Goal: Task Accomplishment & Management: Complete application form

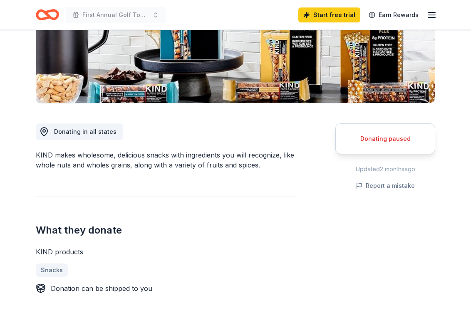
scroll to position [147, 0]
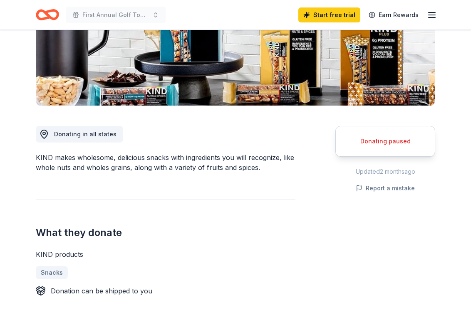
click at [375, 140] on div "Donating paused" at bounding box center [384, 141] width 79 height 10
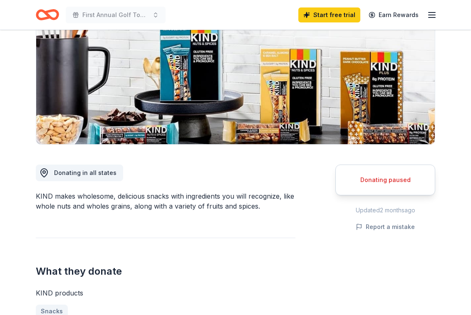
scroll to position [60, 0]
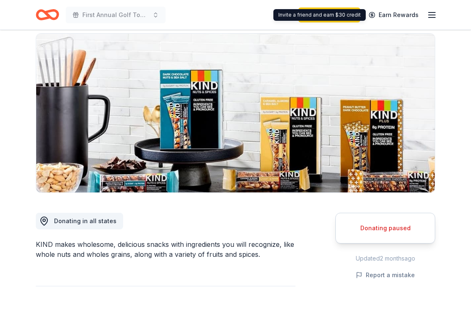
click at [346, 14] on div "Invite a friend and earn $30 credit Invite a friend and earn $30 credit" at bounding box center [319, 15] width 92 height 12
click at [339, 17] on link "Start free trial" at bounding box center [329, 14] width 62 height 15
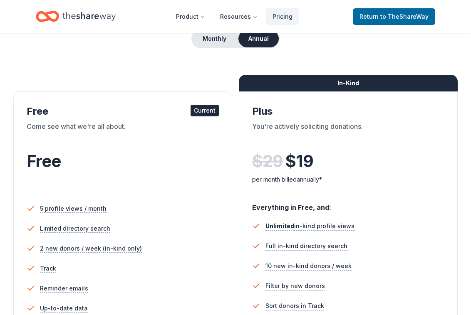
scroll to position [27, 0]
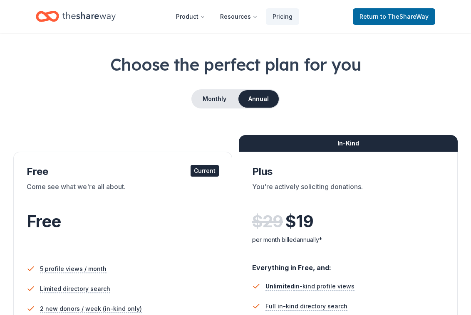
click at [357, 143] on div "In-Kind" at bounding box center [348, 143] width 219 height 17
click at [333, 147] on div "In-Kind" at bounding box center [348, 143] width 219 height 17
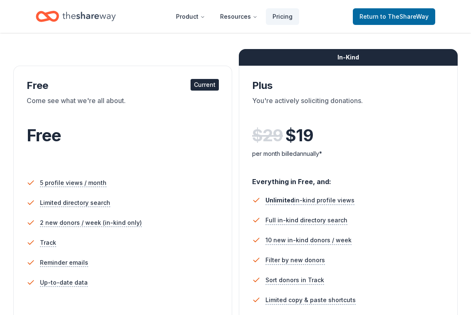
scroll to position [35, 0]
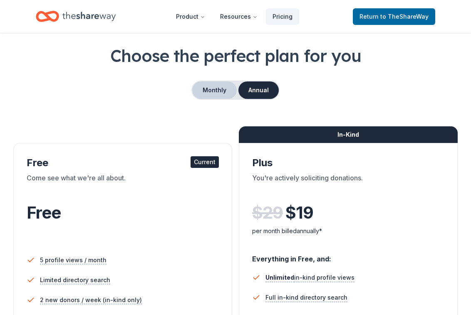
click at [207, 96] on button "Monthly" at bounding box center [214, 89] width 44 height 17
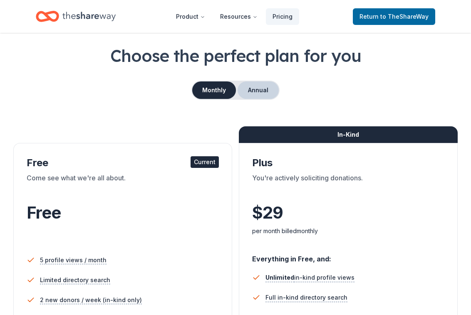
click at [254, 88] on button "Annual" at bounding box center [257, 89] width 41 height 17
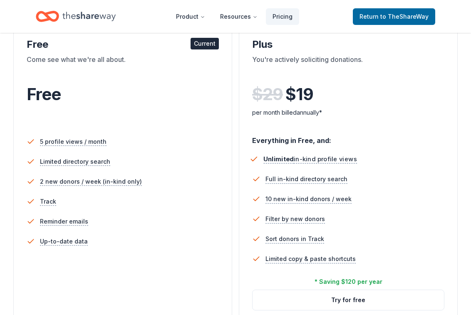
scroll to position [96, 0]
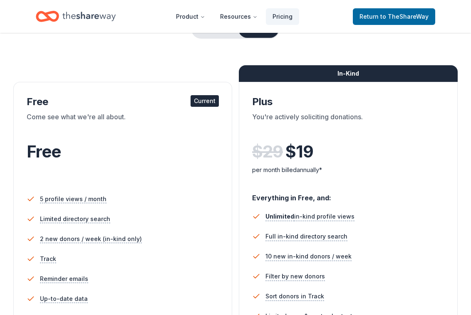
click at [346, 78] on div "In-Kind" at bounding box center [348, 73] width 219 height 17
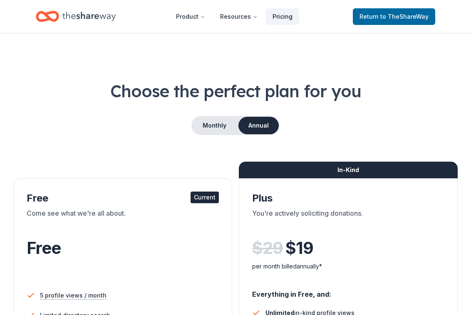
scroll to position [0, 0]
click at [282, 17] on link "Pricing" at bounding box center [282, 16] width 33 height 17
click at [374, 18] on span "Return to TheShareWay" at bounding box center [393, 17] width 69 height 10
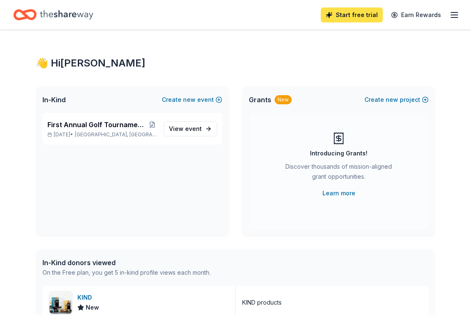
click at [364, 9] on link "Start free trial" at bounding box center [352, 14] width 62 height 15
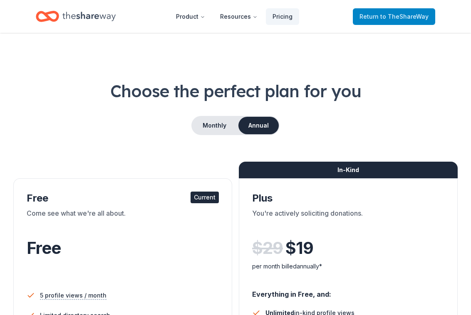
click at [372, 18] on span "Return to TheShareWay" at bounding box center [393, 17] width 69 height 10
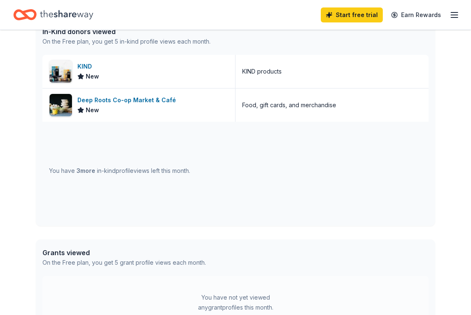
scroll to position [228, 0]
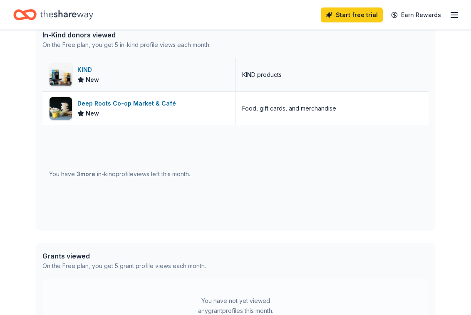
click at [79, 71] on div "KIND" at bounding box center [88, 70] width 22 height 10
click at [142, 106] on div "Deep Roots Co-op Market & Café" at bounding box center [128, 104] width 102 height 10
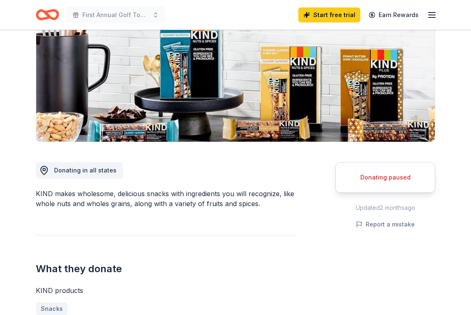
scroll to position [115, 0]
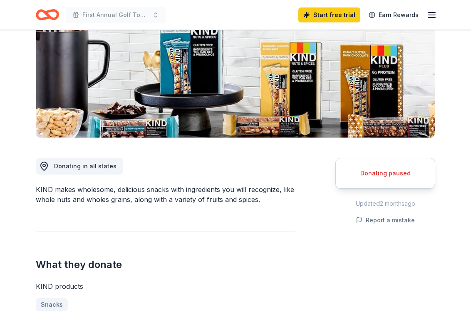
click at [393, 173] on div "Donating paused" at bounding box center [384, 173] width 79 height 10
click at [82, 165] on span "Donating in all states" at bounding box center [85, 166] width 62 height 7
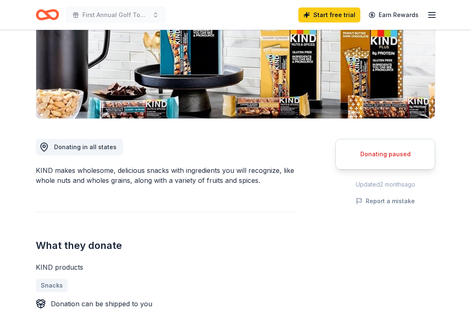
scroll to position [136, 0]
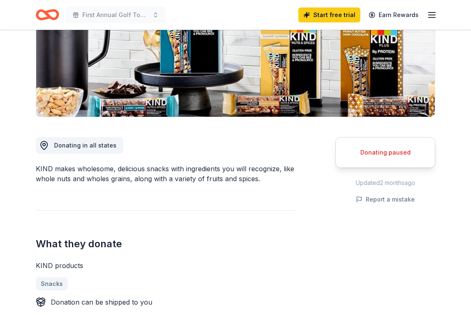
click at [385, 187] on div "Updated 2 months ago" at bounding box center [385, 183] width 100 height 10
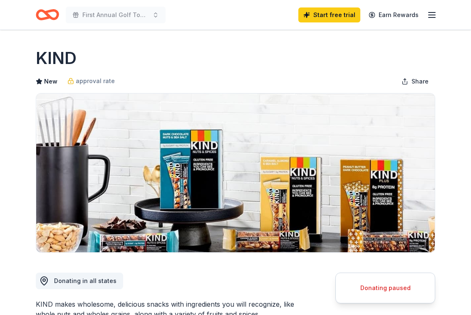
scroll to position [0, 0]
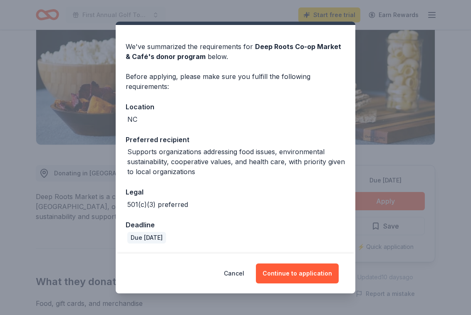
scroll to position [20, 0]
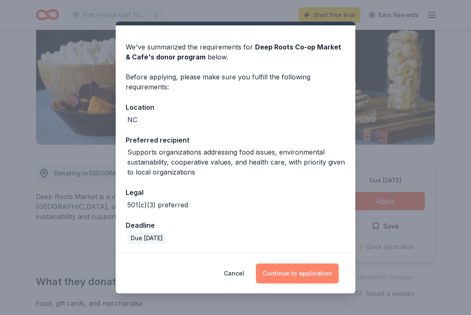
click at [298, 273] on button "Continue to application" at bounding box center [297, 274] width 83 height 20
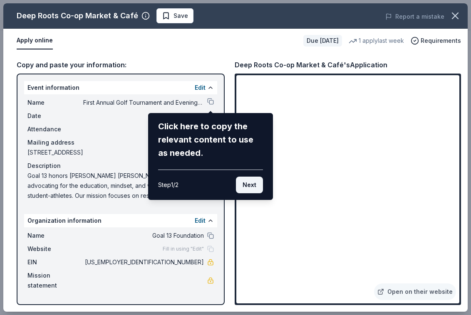
click at [249, 188] on button "Next" at bounding box center [249, 185] width 27 height 17
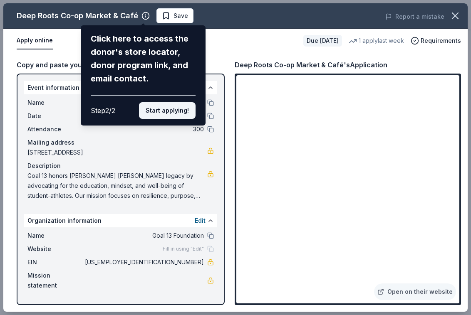
click at [171, 102] on button "Start applying!" at bounding box center [167, 110] width 57 height 17
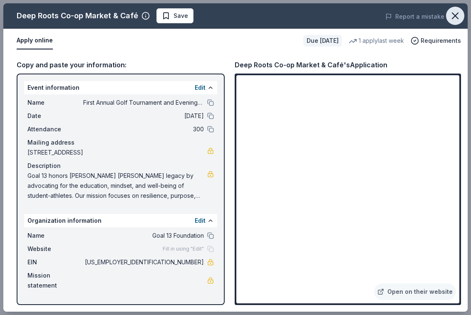
click at [459, 15] on icon "button" at bounding box center [455, 16] width 12 height 12
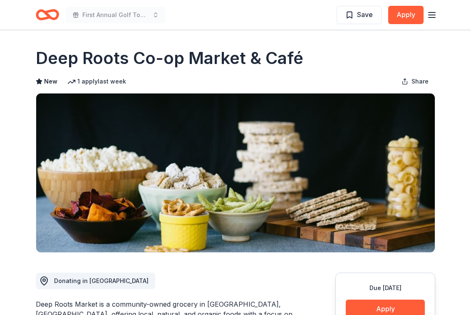
scroll to position [0, 0]
click at [431, 17] on line "button" at bounding box center [431, 17] width 7 height 0
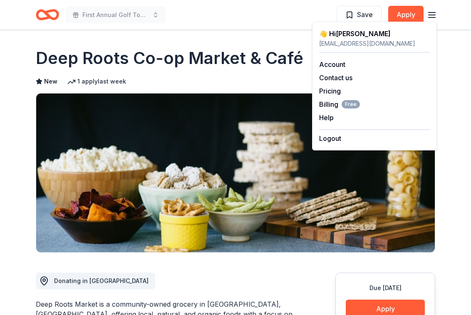
click at [249, 73] on div "New 1 apply last week Share" at bounding box center [235, 81] width 399 height 17
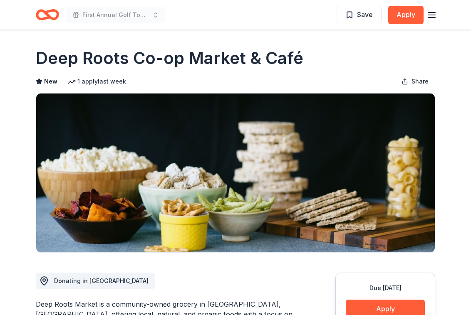
click at [122, 16] on span "First Annual Golf Tournament and Evening Celebration" at bounding box center [115, 15] width 67 height 10
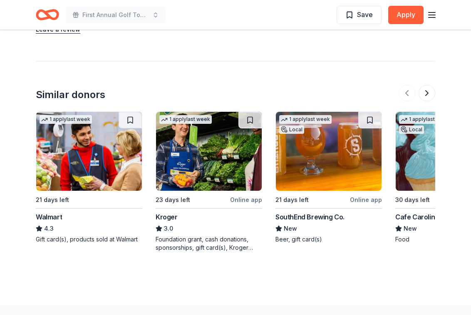
scroll to position [769, 0]
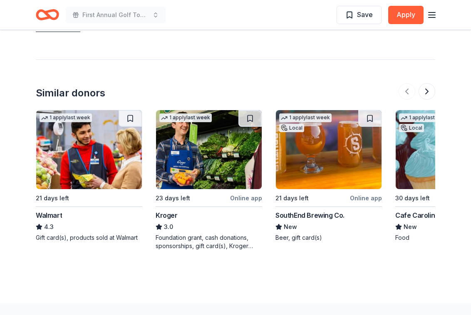
click at [49, 215] on div "Walmart" at bounding box center [49, 215] width 26 height 10
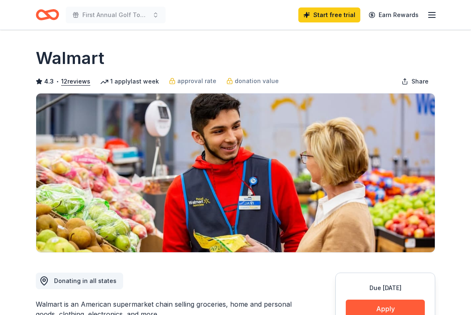
scroll to position [148, 0]
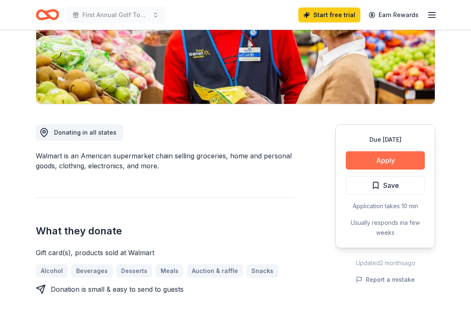
click at [380, 161] on button "Apply" at bounding box center [384, 160] width 79 height 18
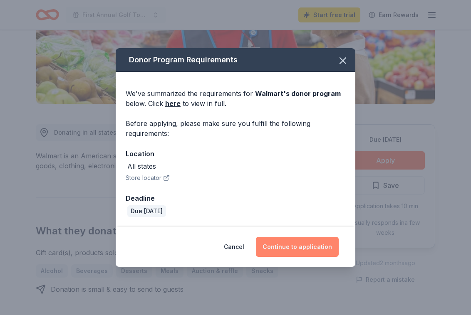
click at [307, 249] on button "Continue to application" at bounding box center [297, 247] width 83 height 20
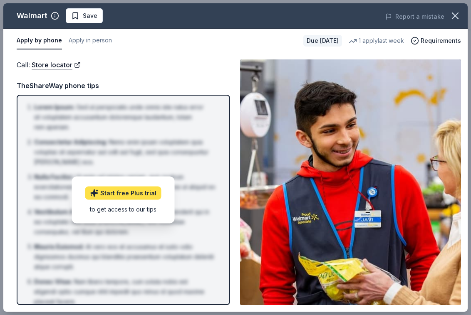
click at [118, 195] on link "Start free Plus trial" at bounding box center [123, 192] width 76 height 13
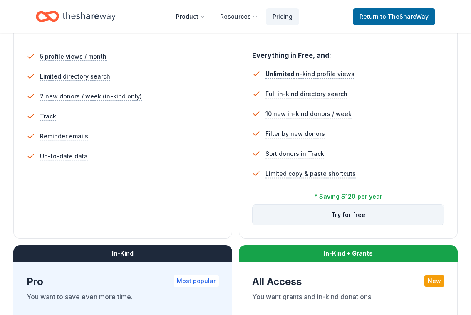
scroll to position [239, 0]
click at [359, 215] on button "Try for free" at bounding box center [347, 215] width 191 height 20
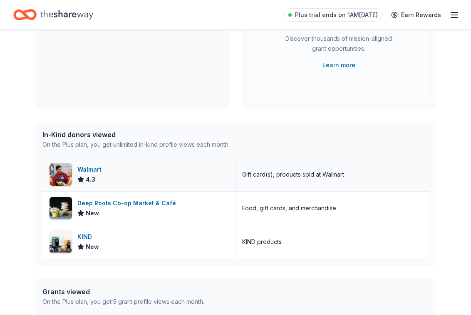
scroll to position [135, 0]
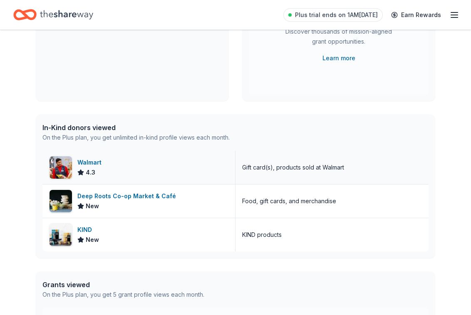
click at [83, 163] on div "Walmart" at bounding box center [90, 163] width 27 height 10
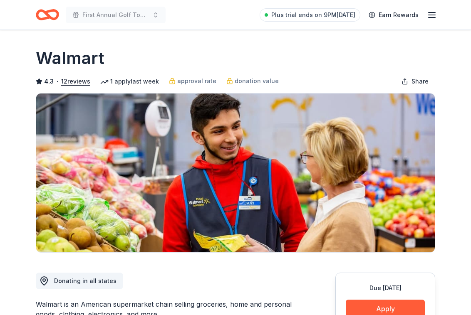
scroll to position [47, 0]
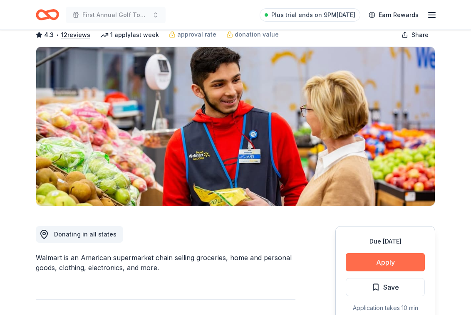
click at [382, 268] on button "Apply" at bounding box center [384, 262] width 79 height 18
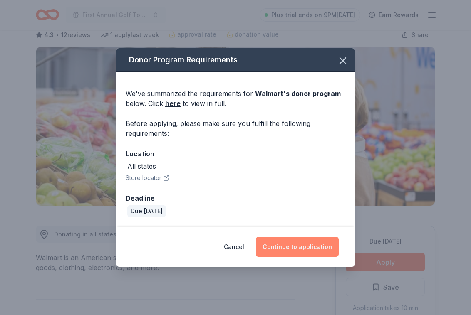
click at [312, 247] on button "Continue to application" at bounding box center [297, 247] width 83 height 20
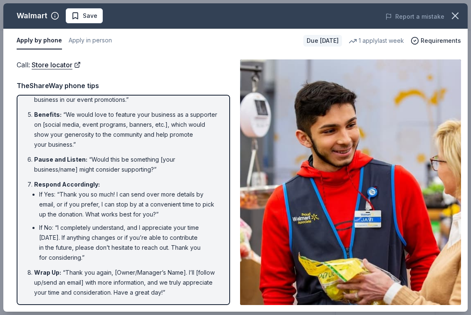
scroll to position [152, 0]
click at [101, 42] on button "Apply in person" at bounding box center [90, 40] width 43 height 17
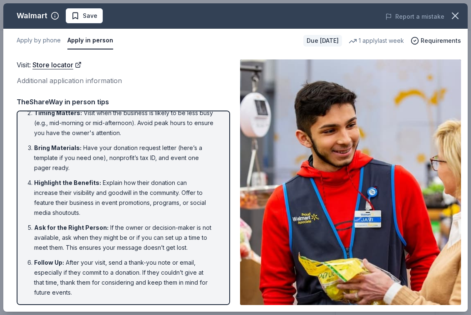
scroll to position [35, 0]
click at [453, 15] on icon "button" at bounding box center [455, 16] width 12 height 12
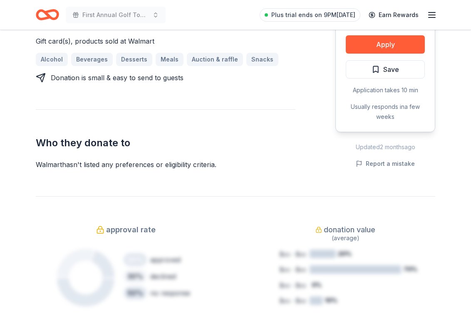
scroll to position [258, 0]
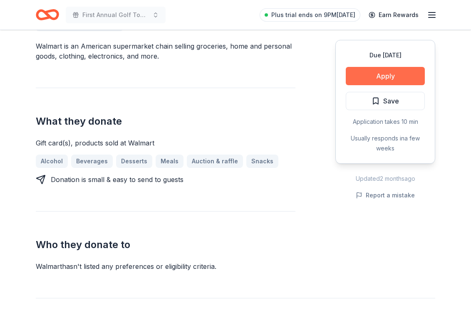
click at [392, 79] on button "Apply" at bounding box center [384, 76] width 79 height 18
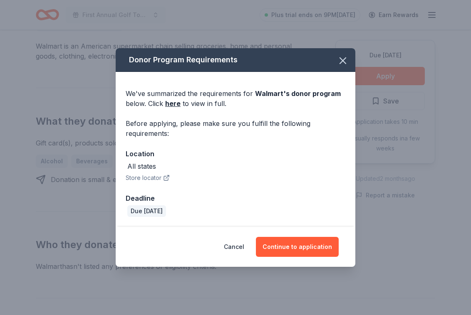
click at [157, 167] on div "All states" at bounding box center [235, 166] width 219 height 10
click at [156, 153] on div "Location" at bounding box center [235, 153] width 219 height 11
click at [160, 172] on div "All states Store locator" at bounding box center [235, 172] width 219 height 22
click at [313, 254] on button "Continue to application" at bounding box center [297, 247] width 83 height 20
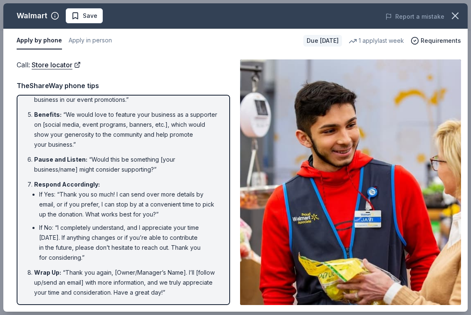
scroll to position [152, 0]
click at [454, 13] on icon "button" at bounding box center [455, 16] width 12 height 12
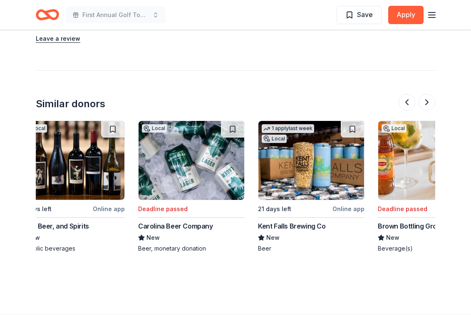
scroll to position [0, 257]
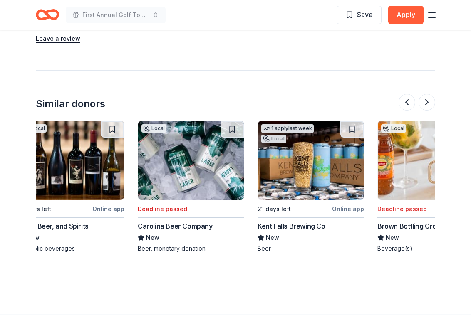
click at [161, 221] on div "Carolina Beer Company" at bounding box center [175, 226] width 75 height 10
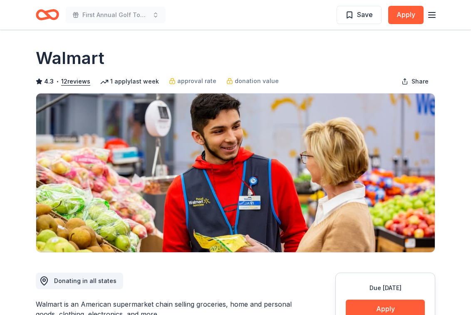
scroll to position [0, 0]
click at [424, 15] on div "Save Apply" at bounding box center [386, 15] width 100 height 20
click at [432, 14] on icon "button" at bounding box center [432, 15] width 10 height 10
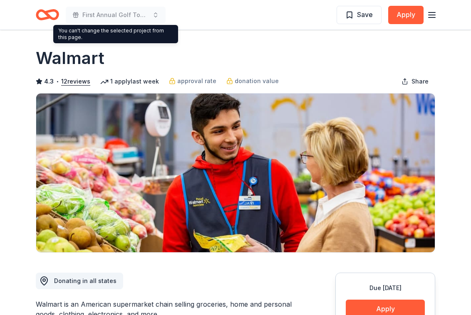
click at [43, 13] on icon "Home" at bounding box center [47, 15] width 23 height 20
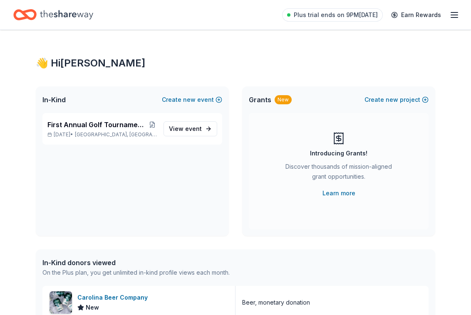
click at [452, 16] on icon "button" at bounding box center [454, 15] width 10 height 10
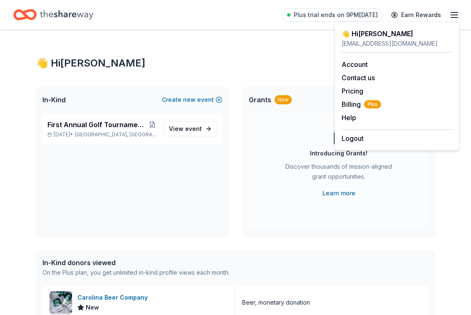
click at [205, 187] on div "First Annual Golf Tournament and Evening Celebration Oct 10, 2025 • Greensboro,…" at bounding box center [132, 174] width 193 height 123
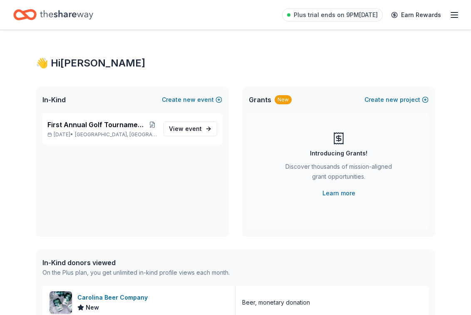
click at [61, 101] on span "In-Kind" at bounding box center [53, 100] width 23 height 10
click at [109, 133] on span "Greensboro, NC" at bounding box center [116, 134] width 82 height 7
click at [190, 130] on span "event" at bounding box center [193, 128] width 17 height 7
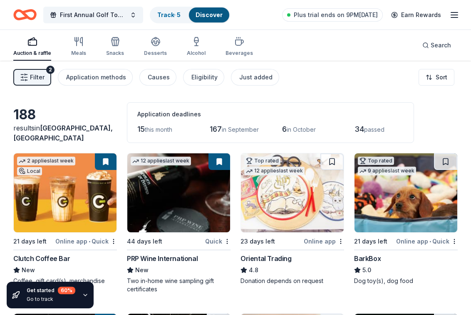
click at [42, 78] on span "Filter" at bounding box center [37, 77] width 15 height 10
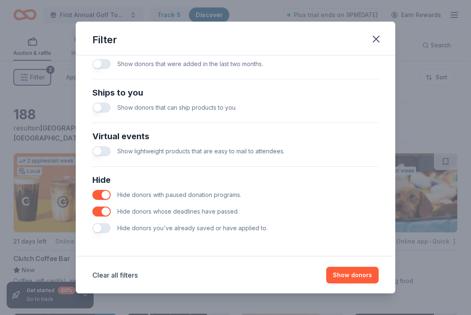
scroll to position [347, 0]
click at [373, 38] on icon "button" at bounding box center [376, 39] width 12 height 12
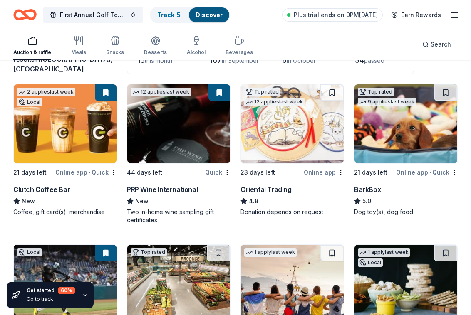
scroll to position [70, 0]
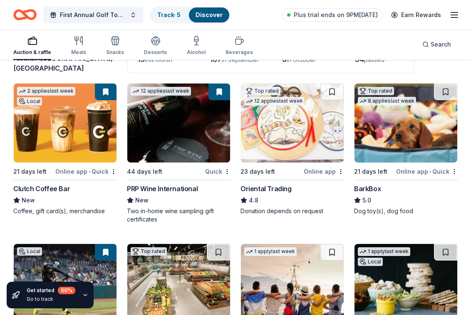
click at [31, 191] on div "Clutch Coffee Bar" at bounding box center [41, 189] width 57 height 10
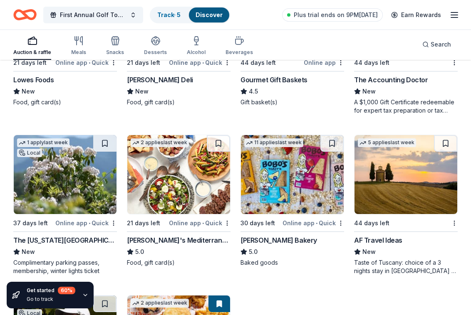
scroll to position [969, 0]
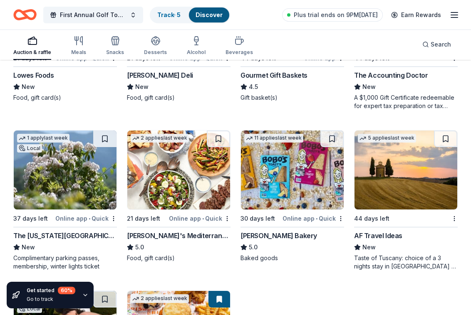
click at [256, 236] on div "Bobo's Bakery" at bounding box center [278, 236] width 76 height 10
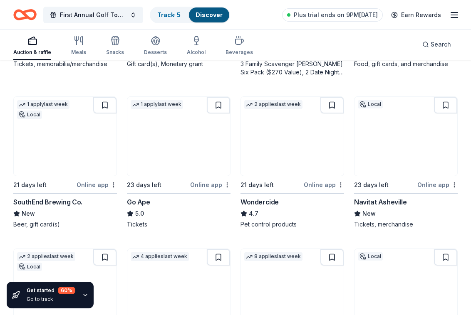
scroll to position [388, 0]
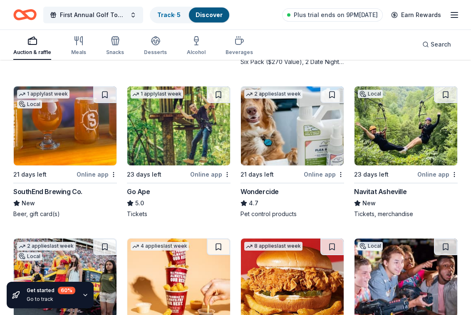
click at [47, 190] on div "SouthEnd Brewing Co." at bounding box center [47, 192] width 69 height 10
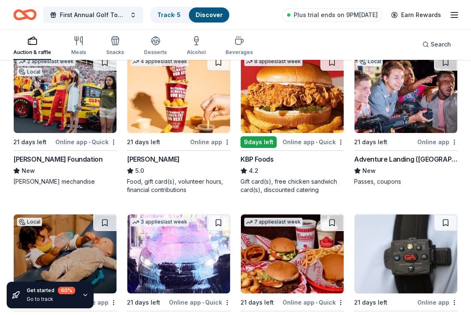
scroll to position [574, 0]
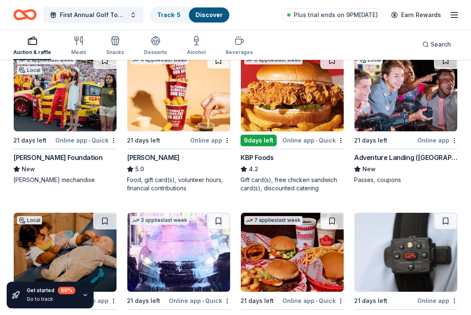
click at [141, 157] on div "Sheetz" at bounding box center [153, 158] width 53 height 10
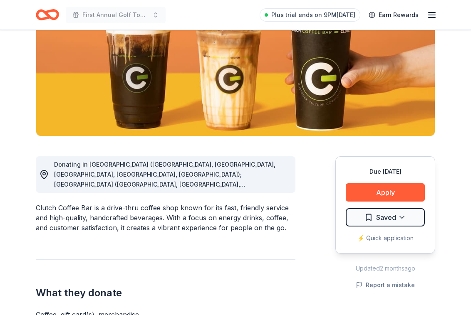
scroll to position [118, 0]
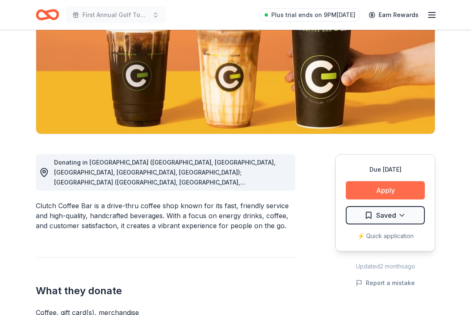
click at [399, 190] on button "Apply" at bounding box center [384, 190] width 79 height 18
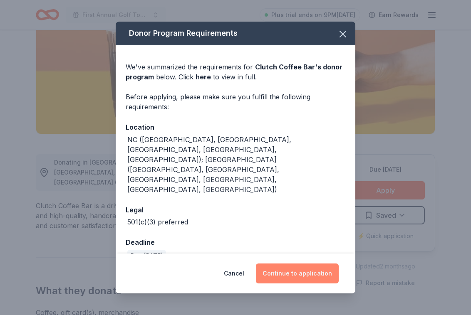
click at [295, 269] on button "Continue to application" at bounding box center [297, 274] width 83 height 20
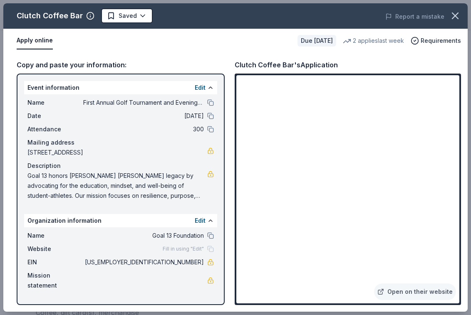
drag, startPoint x: 29, startPoint y: 177, endPoint x: 186, endPoint y: 202, distance: 159.5
click at [186, 202] on div "Name First Annual Golf Tournament and Evening Celebration Date [DATE] Attendanc…" at bounding box center [120, 149] width 193 height 110
drag, startPoint x: 29, startPoint y: 176, endPoint x: 136, endPoint y: 188, distance: 107.1
click at [136, 188] on span "Goal 13 honors [PERSON_NAME] [PERSON_NAME] legacy by advocating for the educati…" at bounding box center [117, 186] width 180 height 30
click at [201, 89] on button "Edit" at bounding box center [200, 88] width 11 height 10
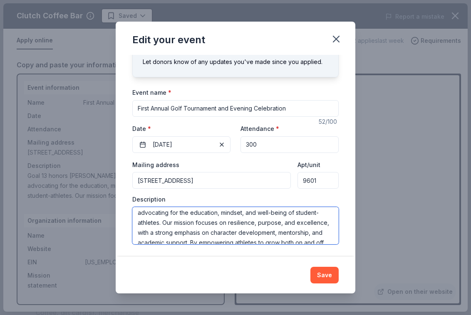
scroll to position [40, 0]
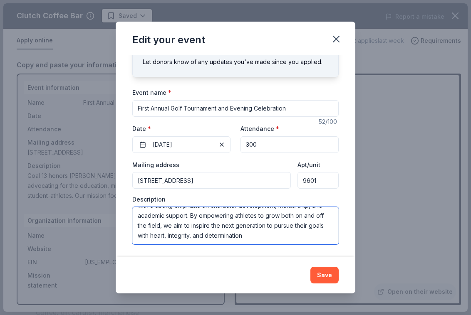
drag, startPoint x: 138, startPoint y: 214, endPoint x: 328, endPoint y: 250, distance: 193.8
click at [328, 250] on div "Changes made here will update the Event too. Update donors you've applied to Le…" at bounding box center [235, 156] width 239 height 202
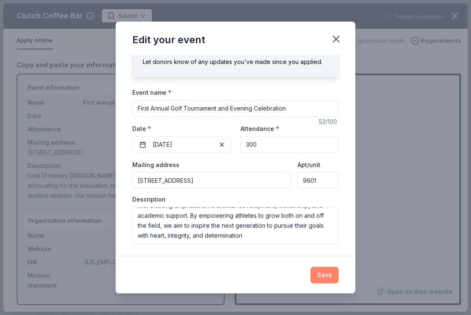
click at [326, 275] on button "Save" at bounding box center [324, 275] width 28 height 17
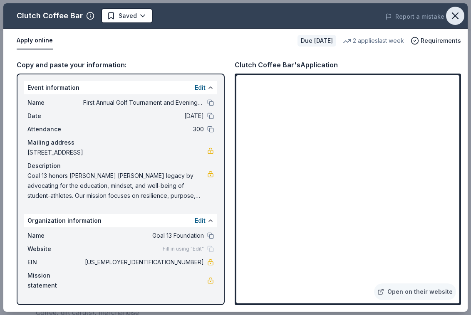
click at [457, 15] on icon "button" at bounding box center [455, 16] width 12 height 12
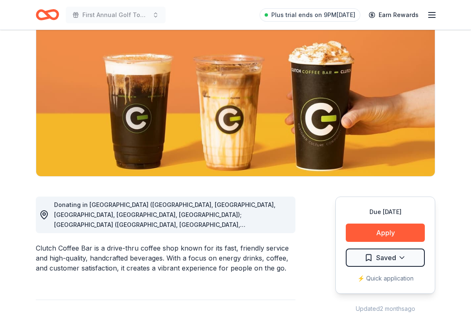
scroll to position [26, 0]
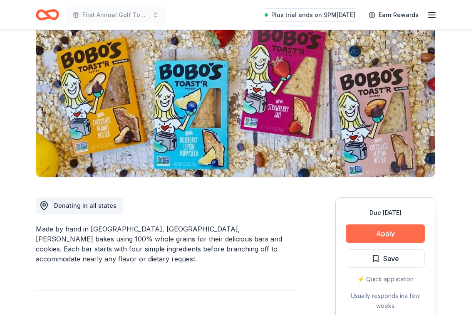
click at [380, 234] on button "Apply" at bounding box center [384, 233] width 79 height 18
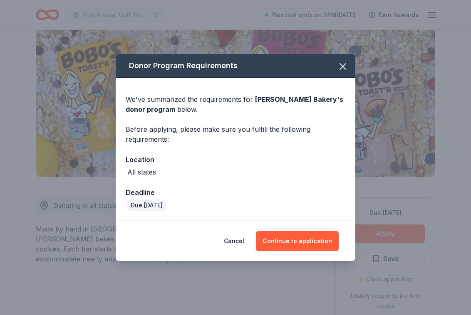
scroll to position [75, 0]
click at [312, 239] on button "Continue to application" at bounding box center [297, 241] width 83 height 20
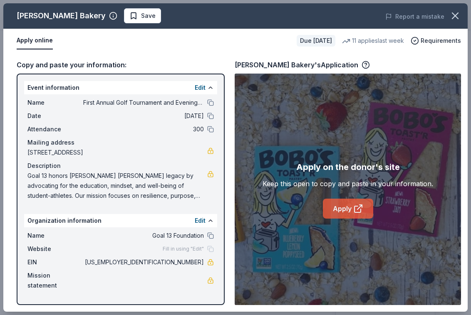
click at [345, 215] on link "Apply" at bounding box center [348, 209] width 50 height 20
click at [25, 43] on button "Apply online" at bounding box center [35, 40] width 36 height 17
click at [359, 206] on icon at bounding box center [358, 209] width 10 height 10
click at [293, 187] on div "Keep this open to copy and paste in your information." at bounding box center [347, 184] width 170 height 10
click at [320, 168] on div "Apply on the donor's site" at bounding box center [348, 166] width 104 height 13
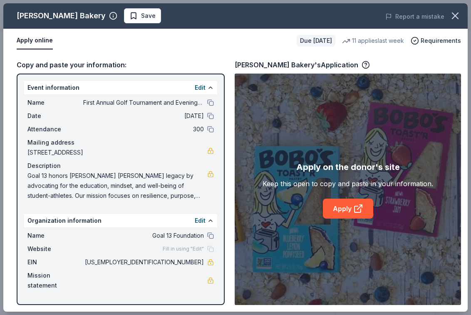
click at [38, 41] on button "Apply online" at bounding box center [35, 40] width 36 height 17
click at [38, 42] on button "Apply online" at bounding box center [35, 40] width 36 height 17
click at [429, 39] on span "Requirements" at bounding box center [440, 41] width 40 height 10
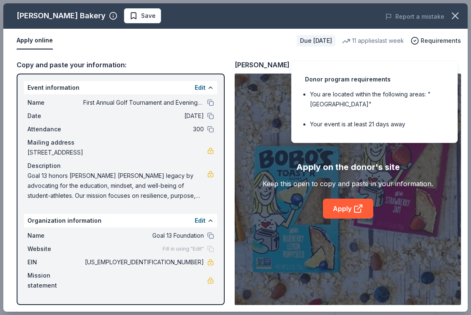
click at [273, 56] on div "Copy and paste your information: Event information Edit Name First Annual Golf …" at bounding box center [235, 182] width 464 height 259
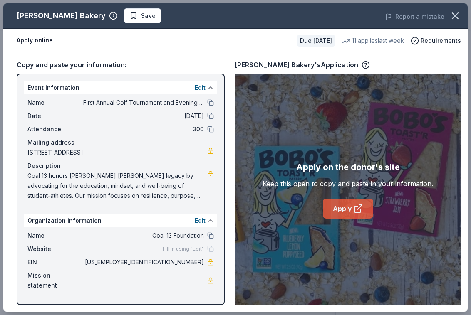
click at [348, 209] on link "Apply" at bounding box center [348, 209] width 50 height 20
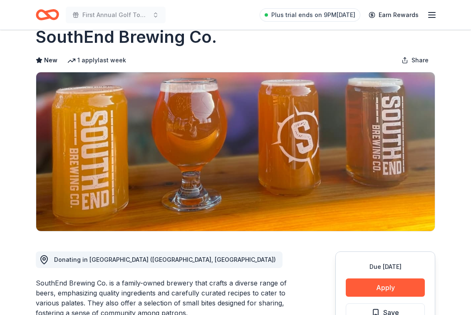
scroll to position [17, 0]
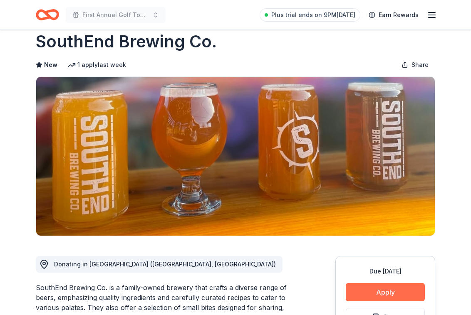
click at [373, 293] on button "Apply" at bounding box center [384, 292] width 79 height 18
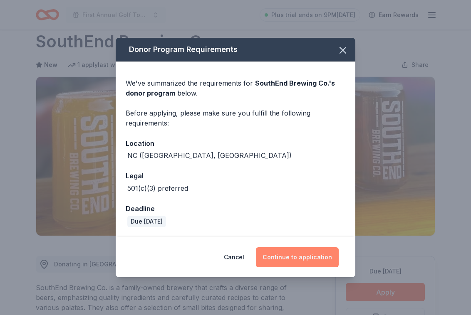
click at [307, 256] on button "Continue to application" at bounding box center [297, 257] width 83 height 20
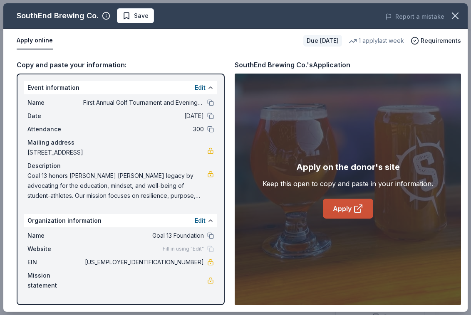
click at [338, 215] on link "Apply" at bounding box center [348, 209] width 50 height 20
drag, startPoint x: 203, startPoint y: 261, endPoint x: 171, endPoint y: 261, distance: 31.6
click at [171, 261] on span "[US_EMPLOYER_IDENTIFICATION_NUMBER]" at bounding box center [143, 262] width 121 height 10
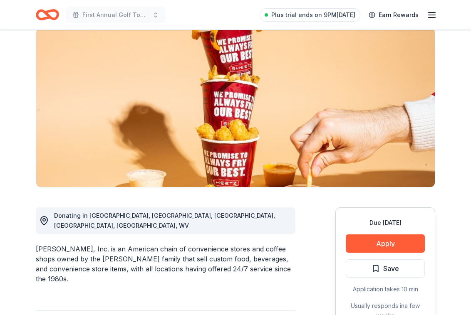
scroll to position [85, 0]
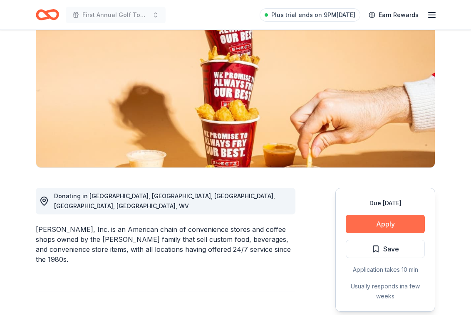
click at [380, 223] on button "Apply" at bounding box center [384, 224] width 79 height 18
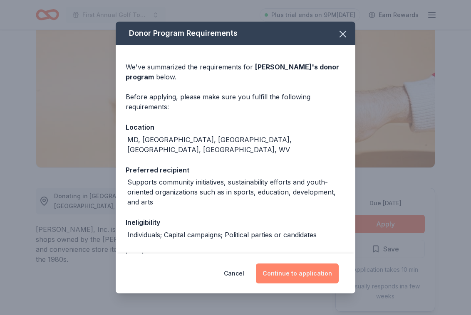
click at [301, 276] on button "Continue to application" at bounding box center [297, 274] width 83 height 20
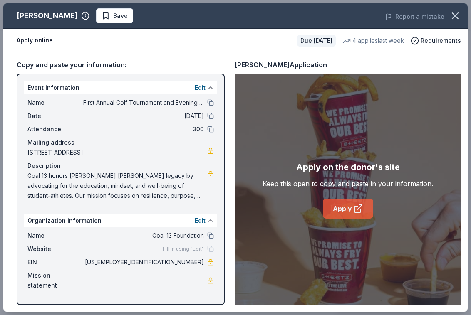
click at [338, 205] on link "Apply" at bounding box center [348, 209] width 50 height 20
click at [196, 89] on button "Edit" at bounding box center [200, 88] width 11 height 10
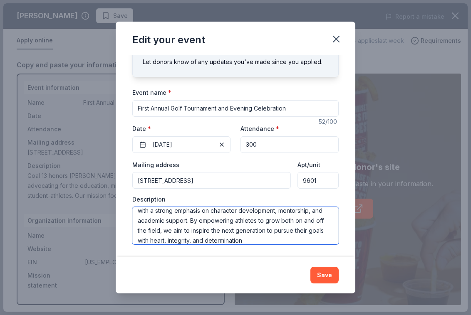
scroll to position [40, 0]
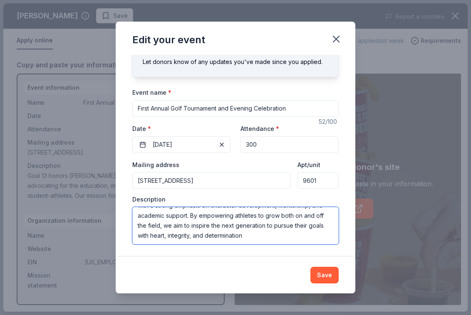
drag, startPoint x: 137, startPoint y: 215, endPoint x: 330, endPoint y: 242, distance: 194.8
click at [330, 242] on textarea "Goal 13 honors Holden Trent's legacy by advocating for the education, mindset, …" at bounding box center [235, 225] width 206 height 37
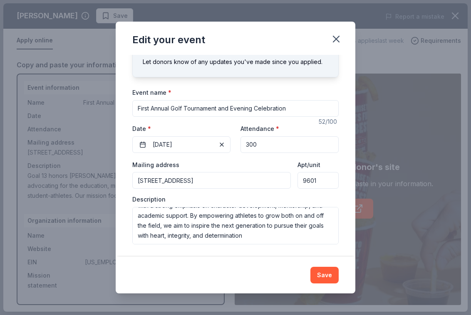
click at [376, 26] on div "Edit your event Changes made here will update the Event too. Update donors you'…" at bounding box center [235, 157] width 471 height 315
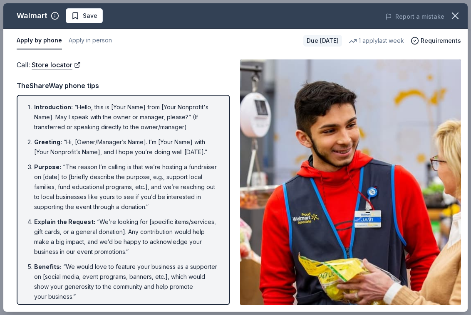
scroll to position [148, 0]
